Goal: Information Seeking & Learning: Learn about a topic

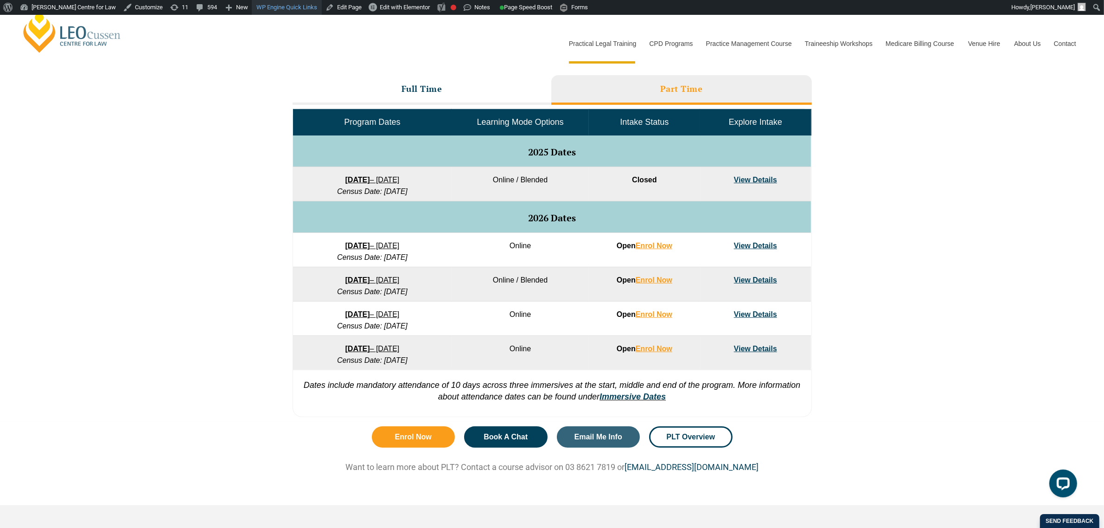
scroll to position [406, 0]
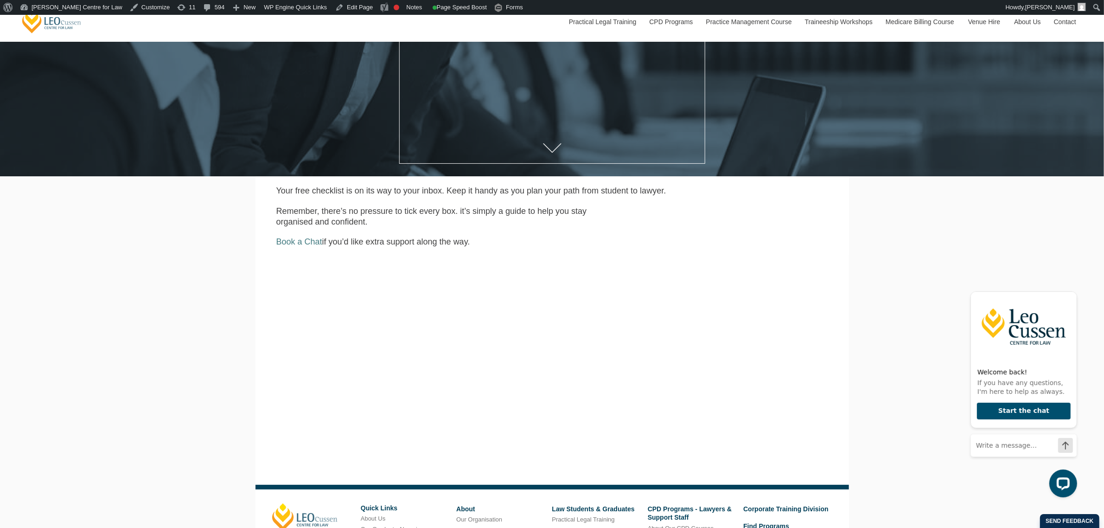
scroll to position [261, 0]
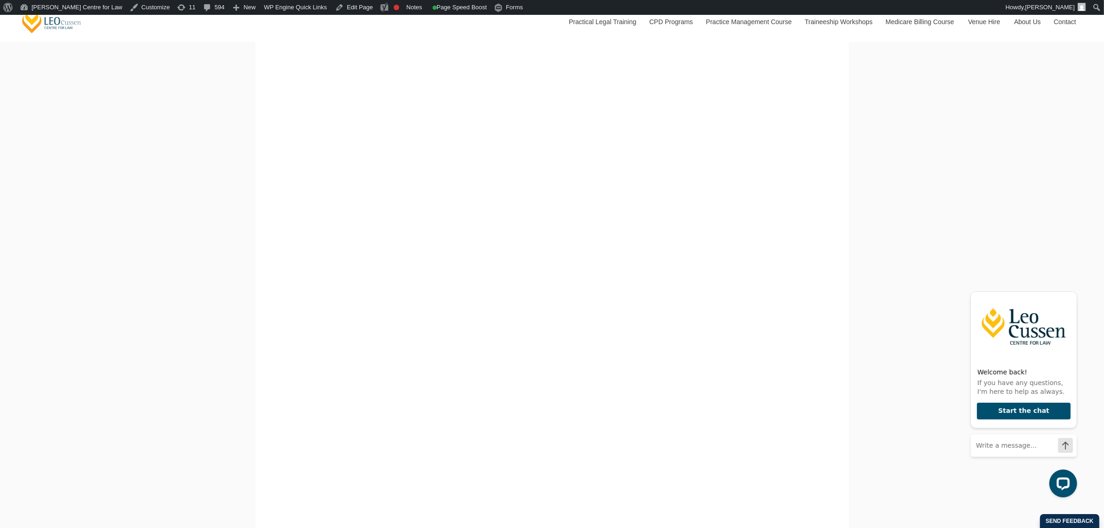
scroll to position [522, 0]
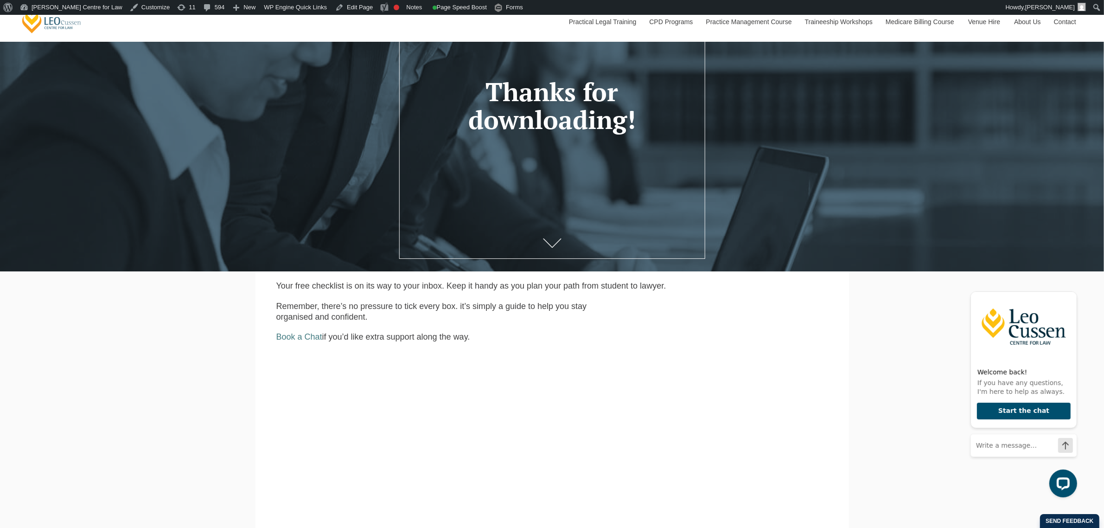
scroll to position [116, 0]
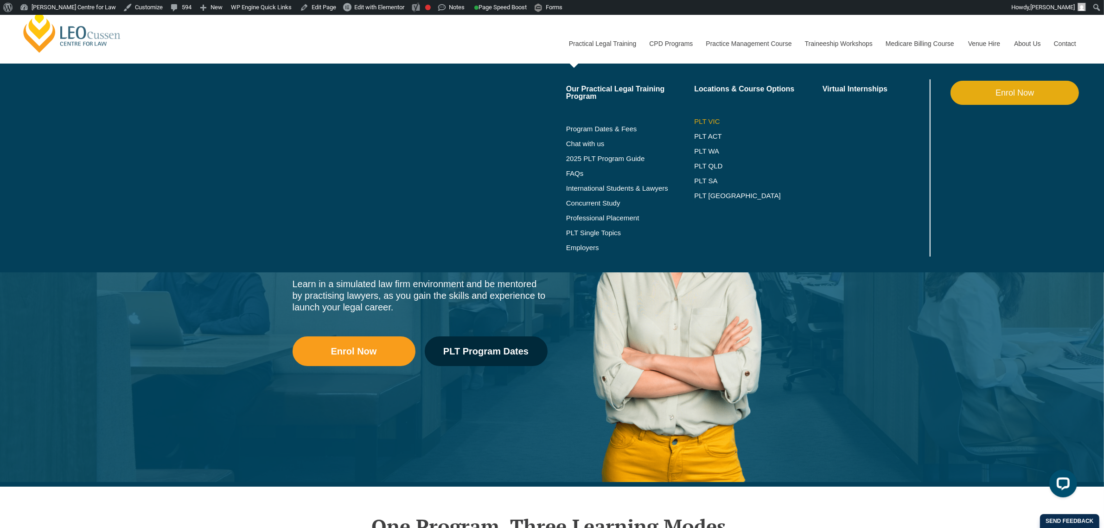
click at [707, 118] on link "PLT VIC" at bounding box center [758, 121] width 128 height 7
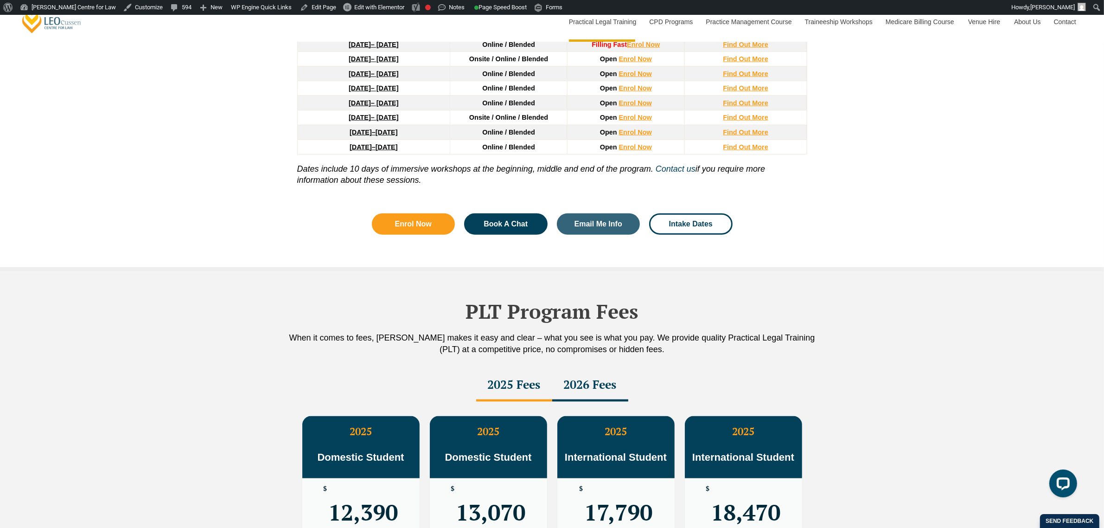
scroll to position [1159, 0]
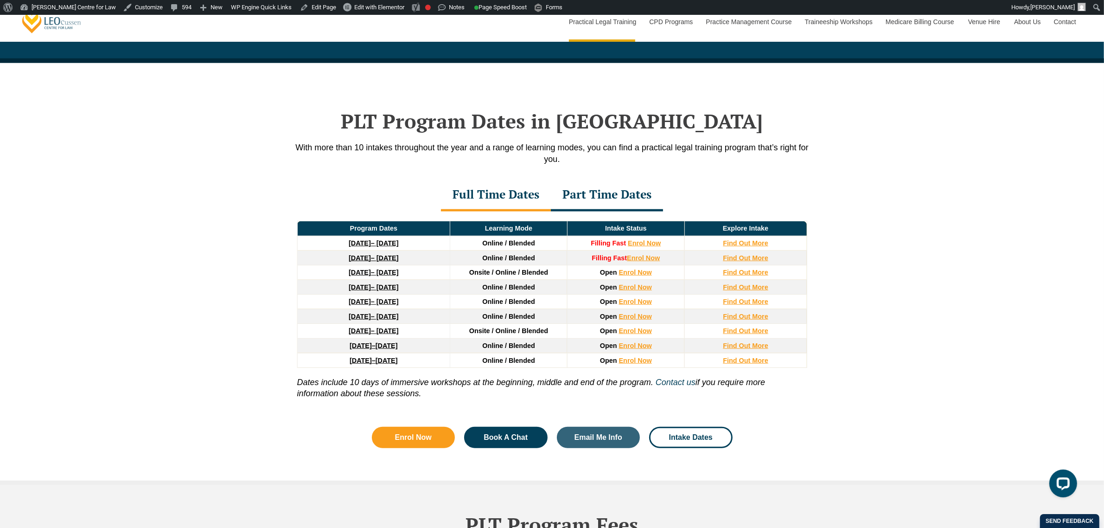
click at [621, 179] on div "PLT Program Dates in [GEOGRAPHIC_DATA] With more than 10 intakes throughout the…" at bounding box center [552, 271] width 529 height 417
click at [620, 191] on div "Part Time Dates" at bounding box center [607, 195] width 112 height 32
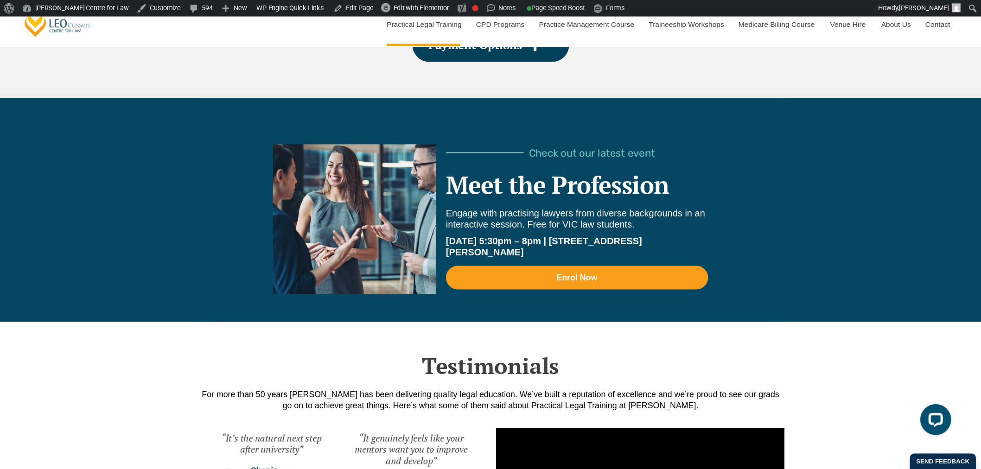
scroll to position [1918, 0]
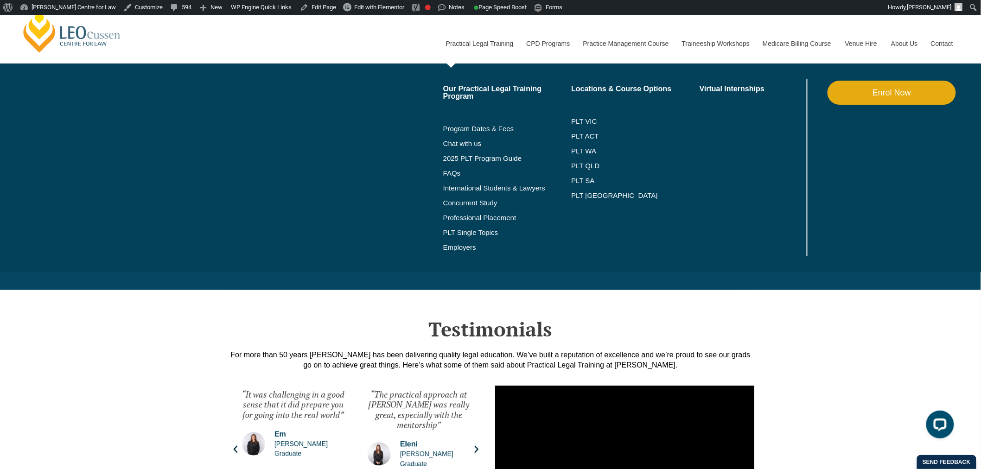
click at [489, 43] on link "Practical Legal Training" at bounding box center [479, 44] width 81 height 40
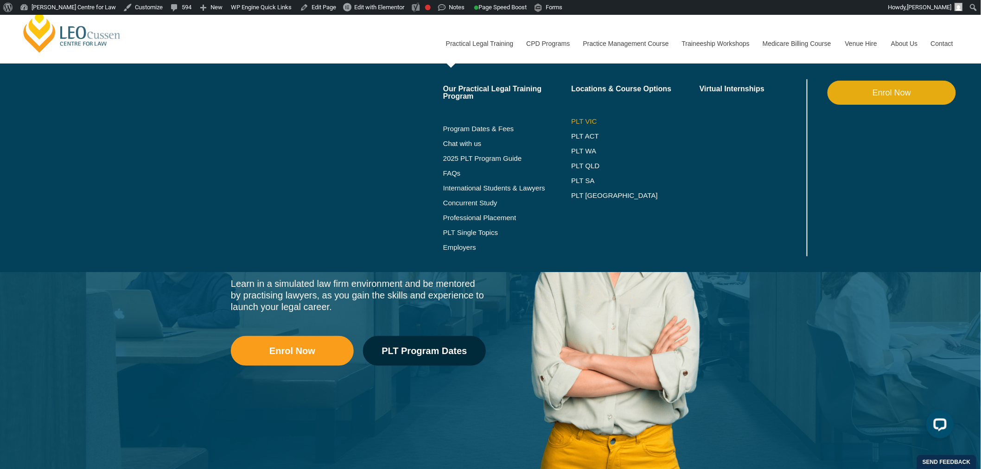
click at [577, 119] on link "PLT VIC" at bounding box center [635, 121] width 128 height 7
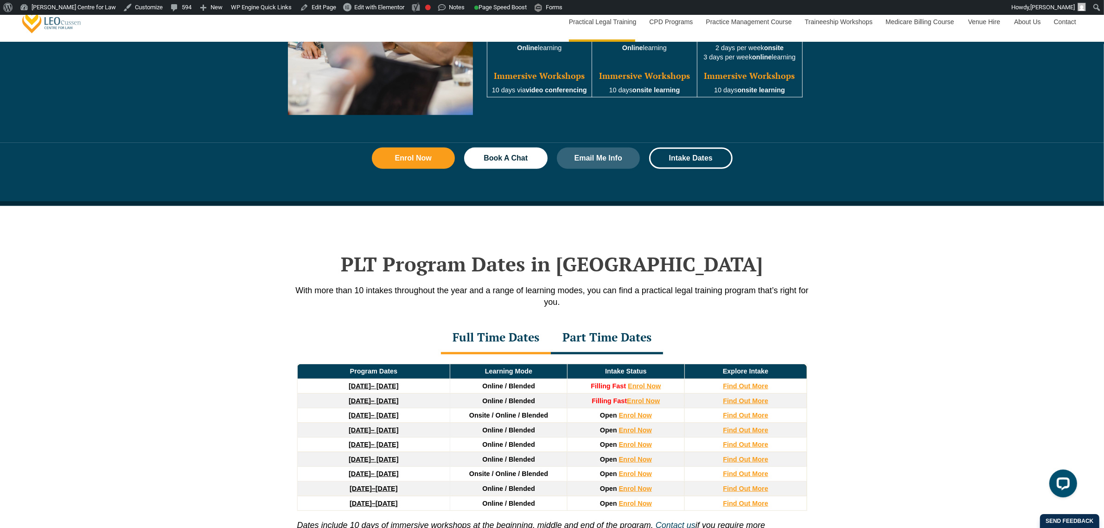
scroll to position [1043, 0]
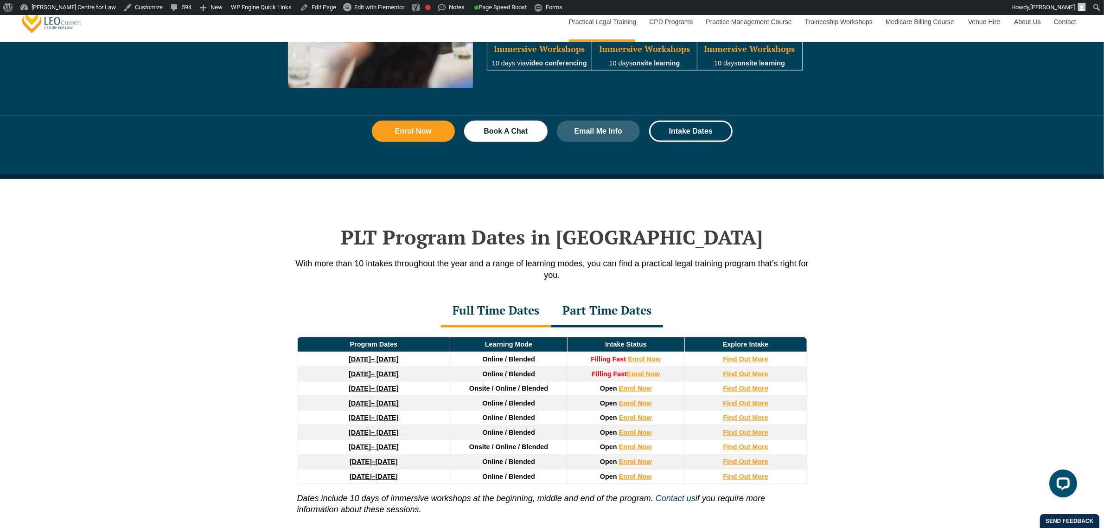
click at [195, 211] on div "PLT Program Dates in [GEOGRAPHIC_DATA] With more than 10 intakes throughout the…" at bounding box center [552, 390] width 1104 height 422
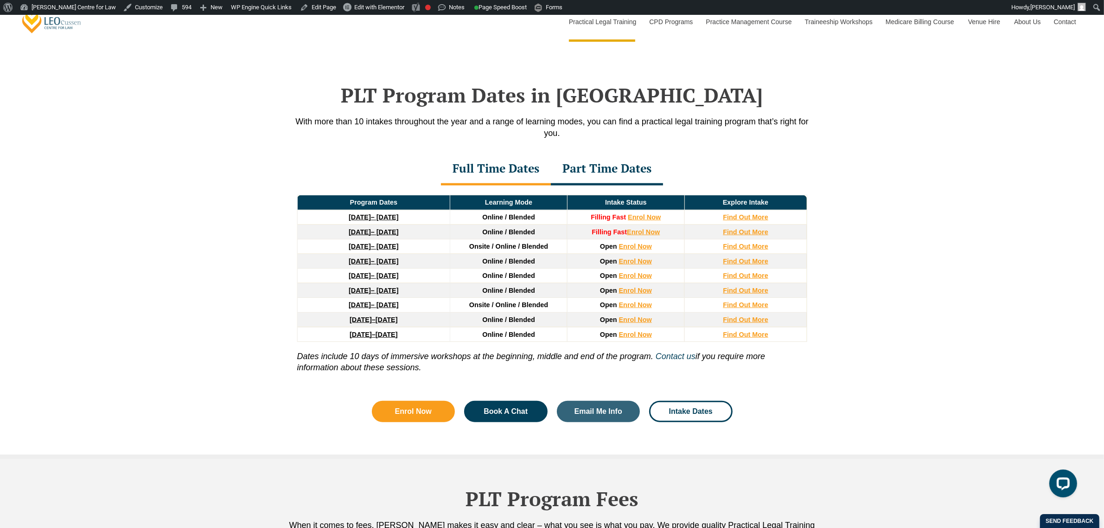
scroll to position [1159, 0]
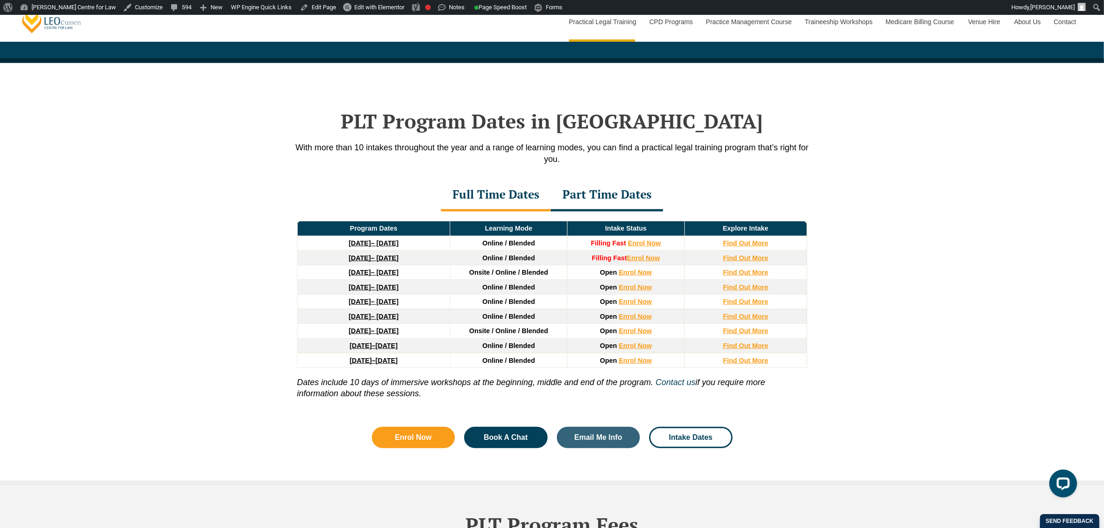
click at [195, 213] on div "PLT Program Dates in [GEOGRAPHIC_DATA] With more than 10 intakes throughout the…" at bounding box center [552, 274] width 1104 height 422
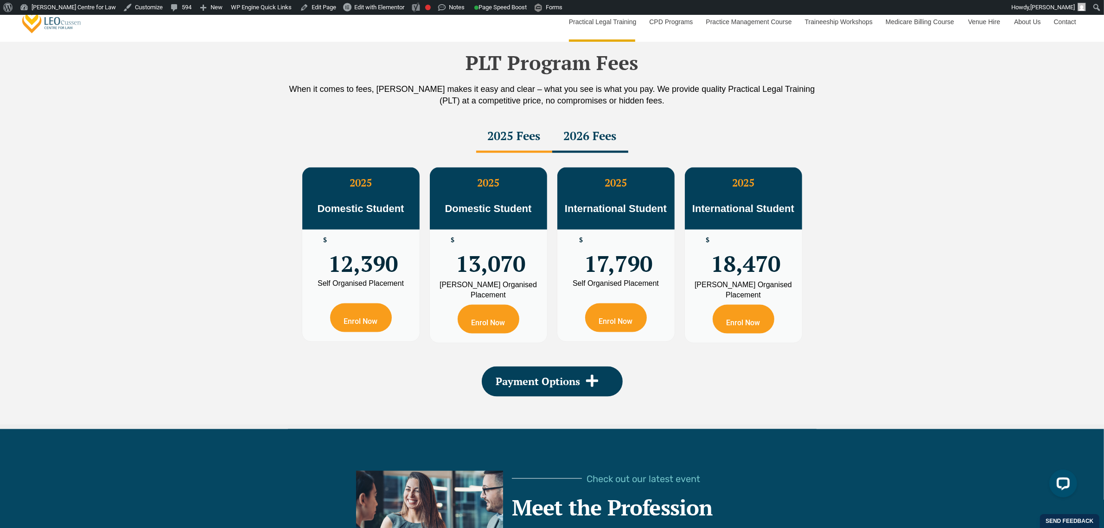
scroll to position [1623, 0]
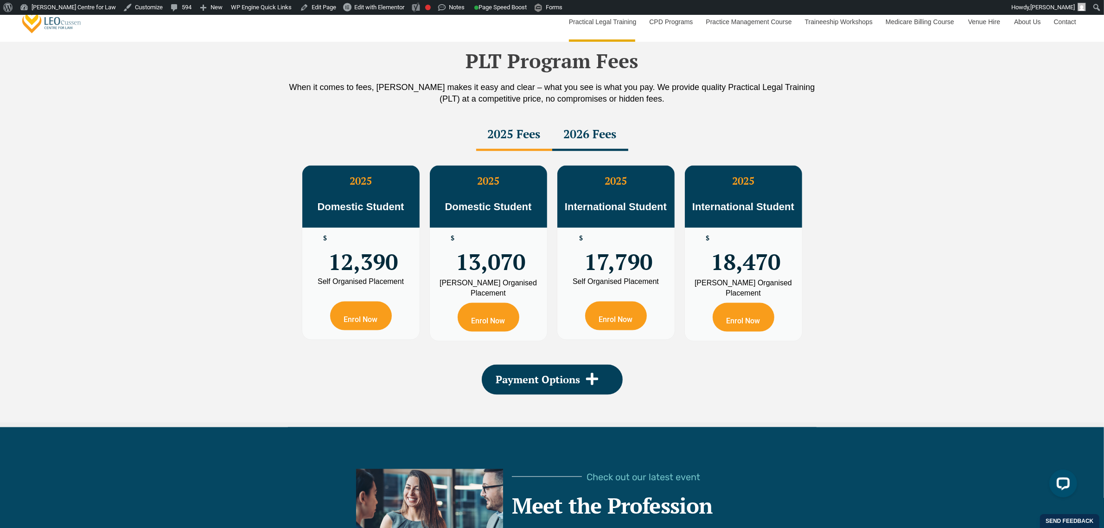
click at [623, 133] on div "2026 Fees" at bounding box center [590, 135] width 76 height 32
click at [494, 137] on div "2025 Fees" at bounding box center [514, 135] width 76 height 32
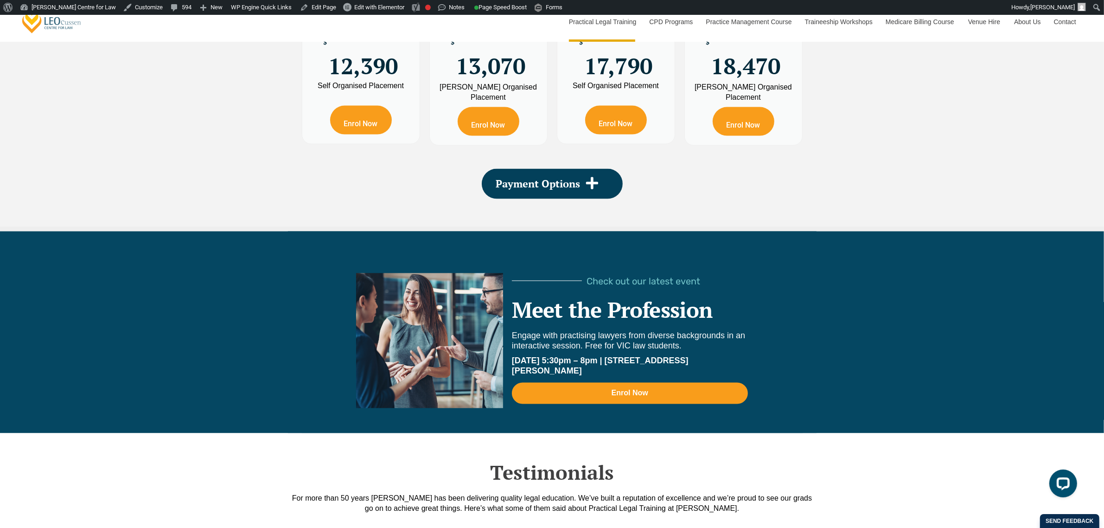
scroll to position [1855, 0]
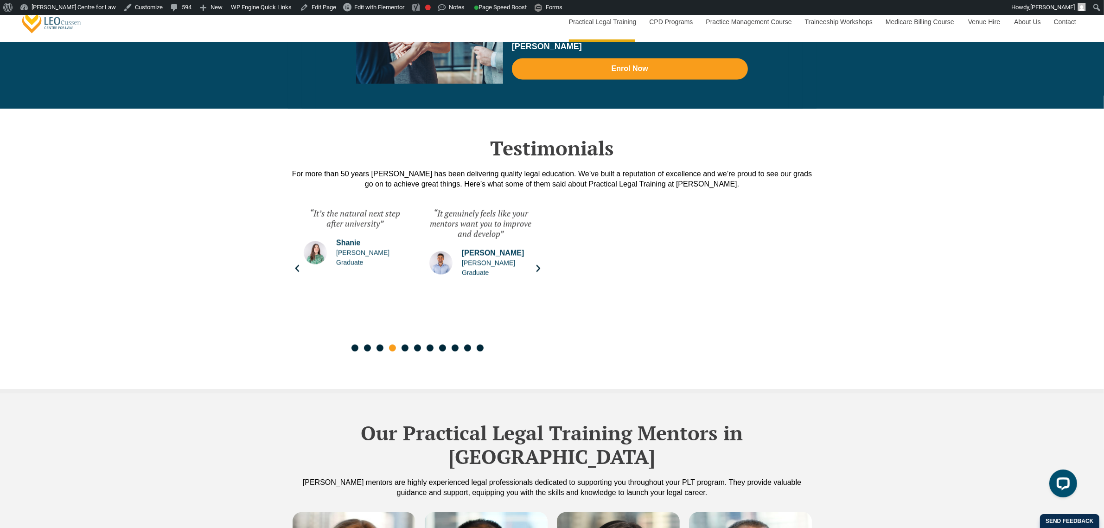
scroll to position [2145, 0]
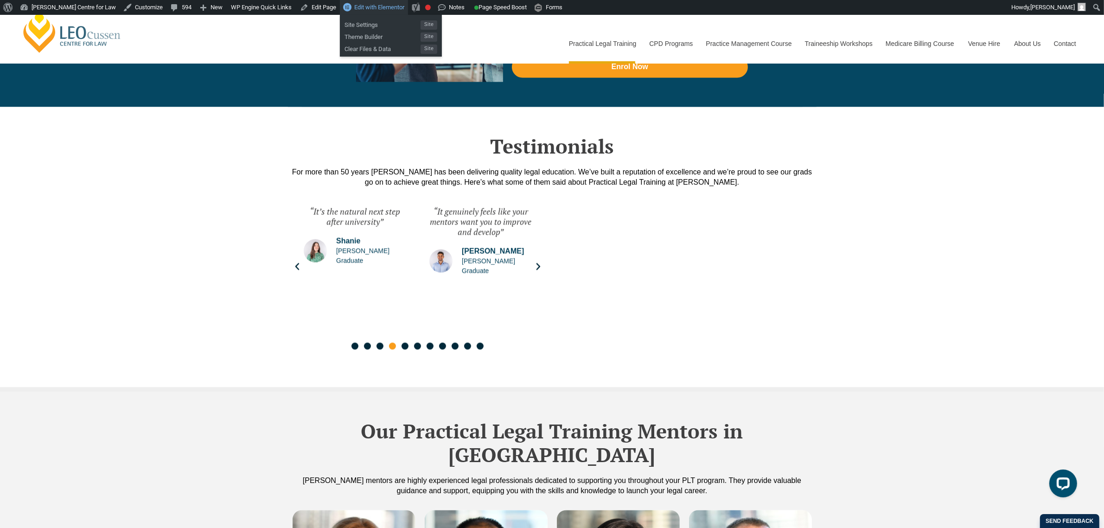
click at [355, 12] on link "Edit with Elementor" at bounding box center [374, 7] width 68 height 15
